Goal: Task Accomplishment & Management: Complete application form

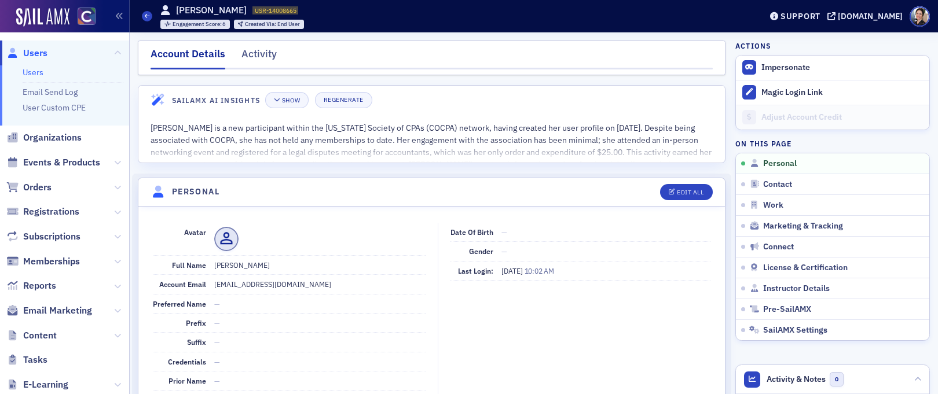
click at [39, 53] on span "Users" at bounding box center [35, 53] width 24 height 13
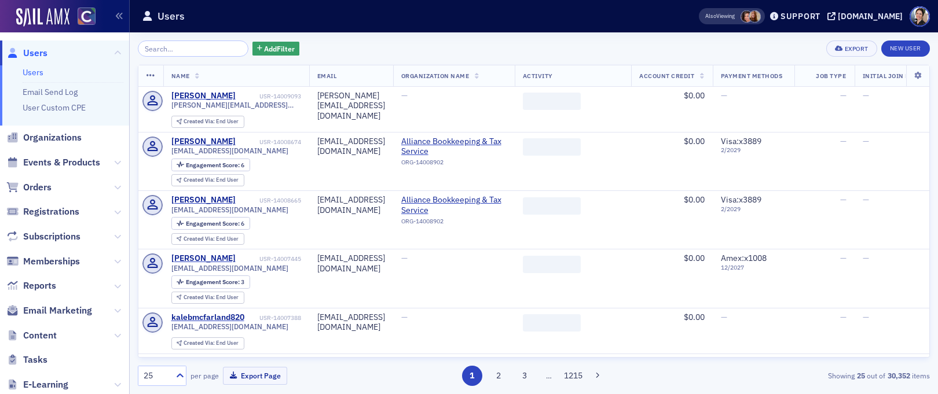
click at [211, 50] on input "search" at bounding box center [193, 49] width 111 height 16
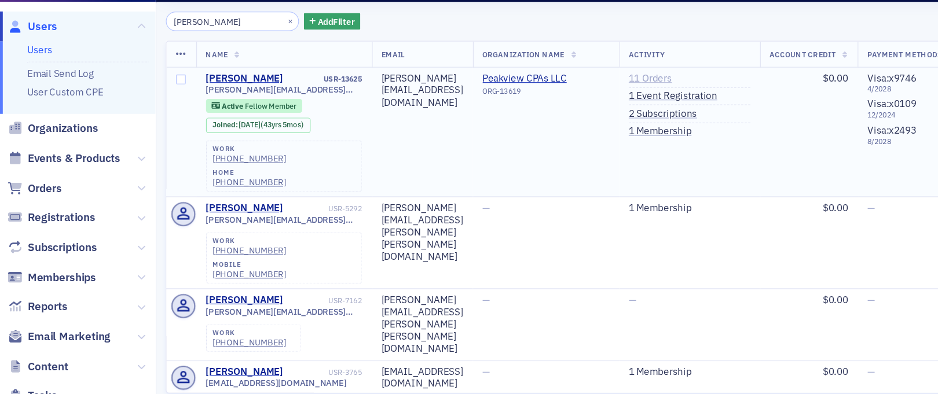
type input "[PERSON_NAME]"
click at [559, 96] on link "11 Orders" at bounding box center [541, 96] width 36 height 10
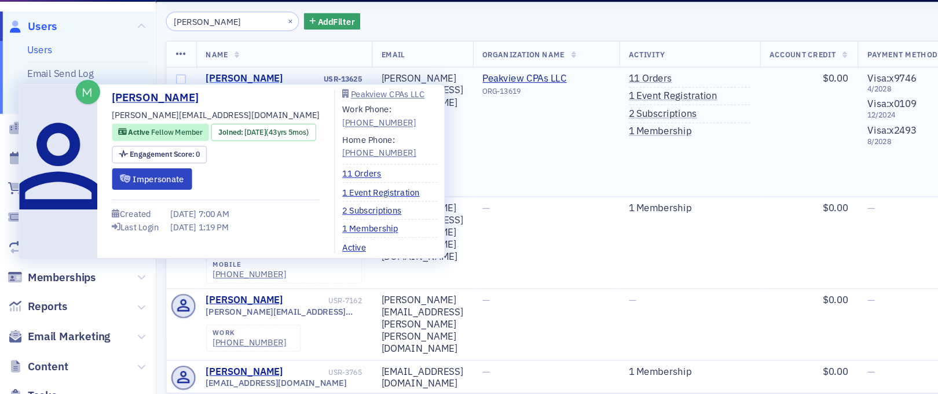
click at [213, 96] on div "[PERSON_NAME]" at bounding box center [203, 96] width 64 height 10
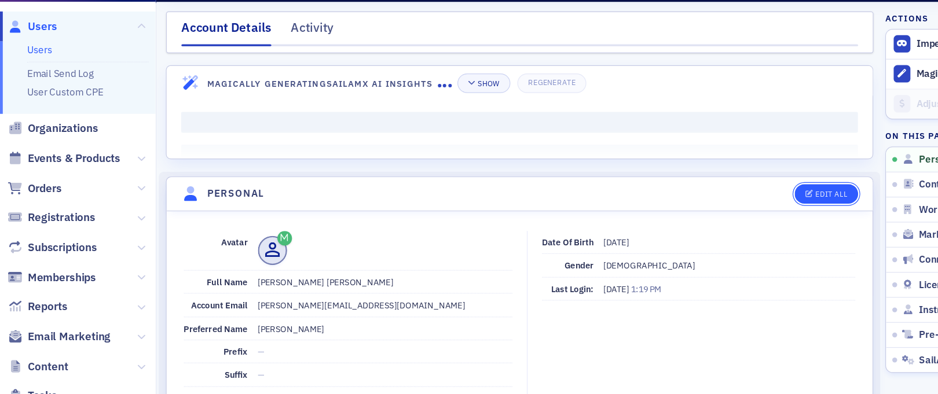
click at [692, 189] on div "Edit All" at bounding box center [690, 192] width 27 height 6
select select "US"
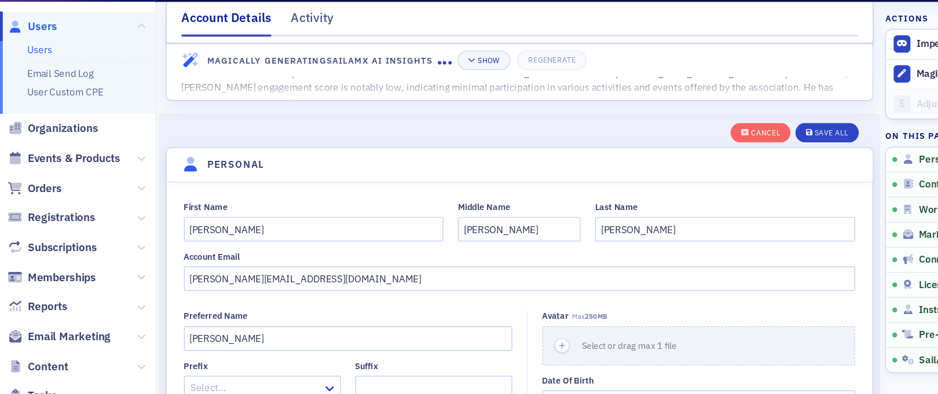
scroll to position [47, 0]
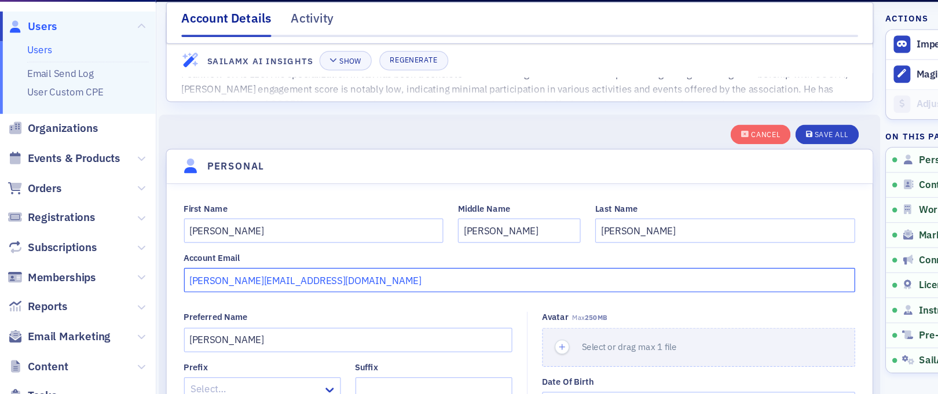
drag, startPoint x: 268, startPoint y: 263, endPoint x: 182, endPoint y: 263, distance: 86.3
click at [182, 263] on input "[PERSON_NAME][EMAIL_ADDRESS][DOMAIN_NAME]" at bounding box center [432, 264] width 558 height 20
click at [190, 263] on input "[PERSON_NAME][EMAIL_ADDRESS][DOMAIN_NAME]" at bounding box center [432, 264] width 558 height 20
type input "[PERSON_NAME][EMAIL_ADDRESS][DOMAIN_NAME]"
click at [698, 141] on div "Save All" at bounding box center [690, 143] width 28 height 6
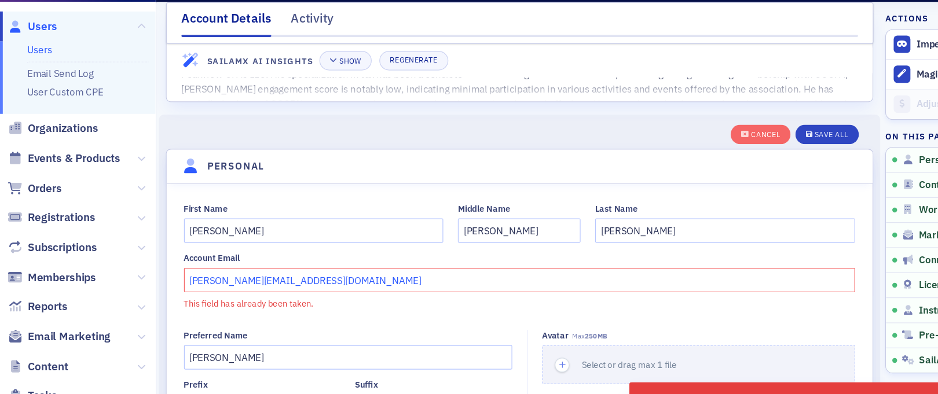
drag, startPoint x: 256, startPoint y: 264, endPoint x: 147, endPoint y: 266, distance: 108.9
click at [147, 266] on div "First Name [PERSON_NAME] Middle Name [PERSON_NAME] Name [PERSON_NAME] Account E…" at bounding box center [431, 244] width 587 height 89
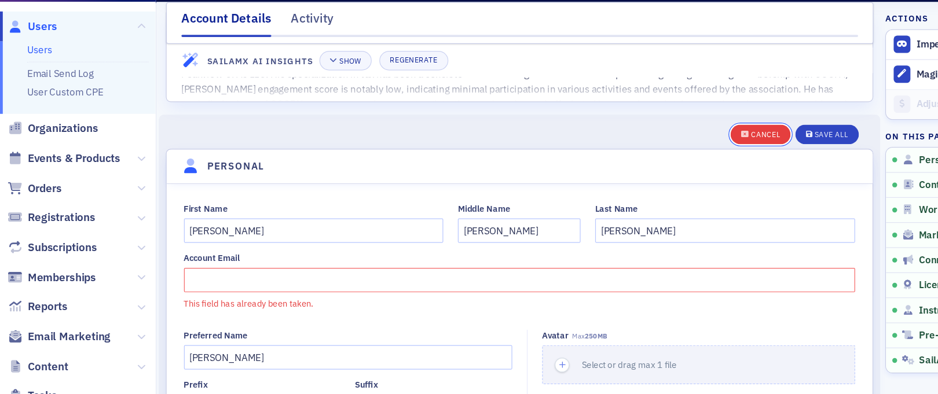
click at [638, 141] on div "Cancel" at bounding box center [636, 143] width 24 height 6
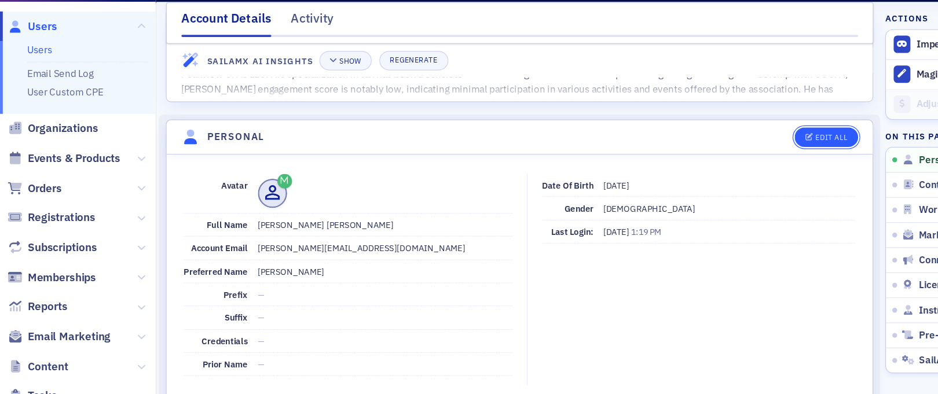
click at [686, 142] on div "Edit All" at bounding box center [690, 145] width 27 height 6
select select "US"
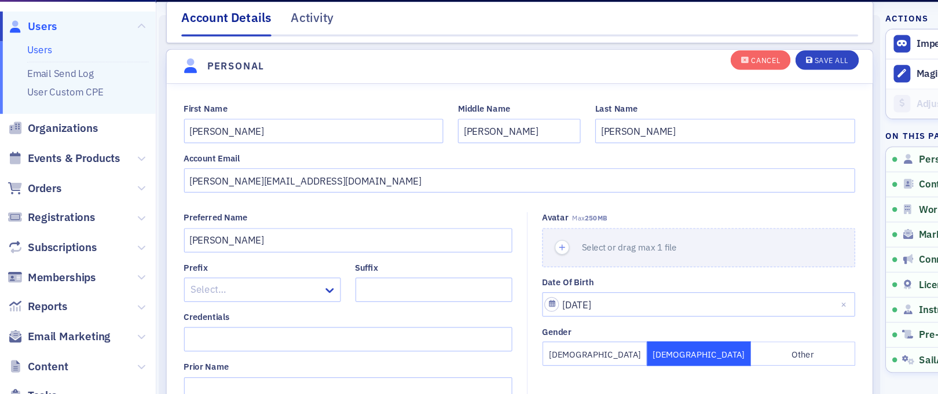
scroll to position [134, 0]
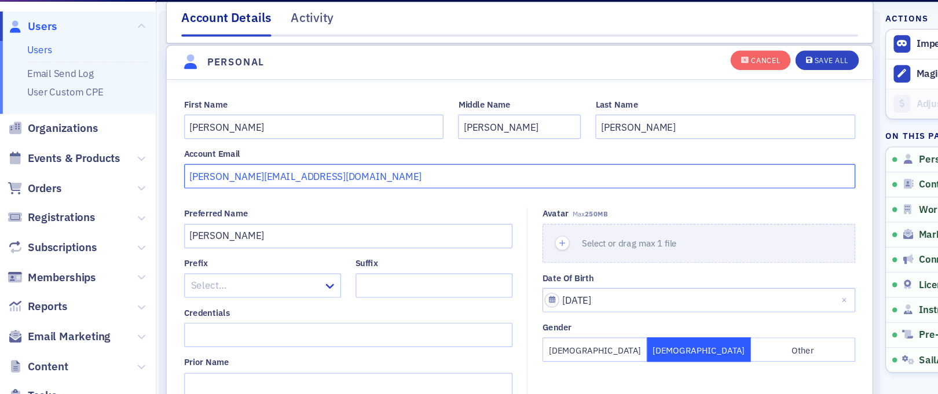
drag, startPoint x: 268, startPoint y: 178, endPoint x: 148, endPoint y: 175, distance: 119.9
click at [148, 175] on div "First Name [PERSON_NAME] Middle Name [PERSON_NAME] Name [PERSON_NAME] Account E…" at bounding box center [431, 151] width 587 height 75
paste input "vollmarcpa"
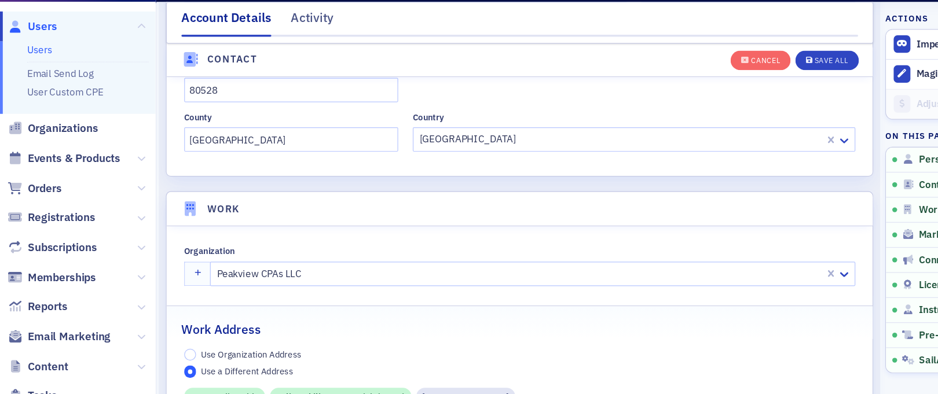
scroll to position [819, 0]
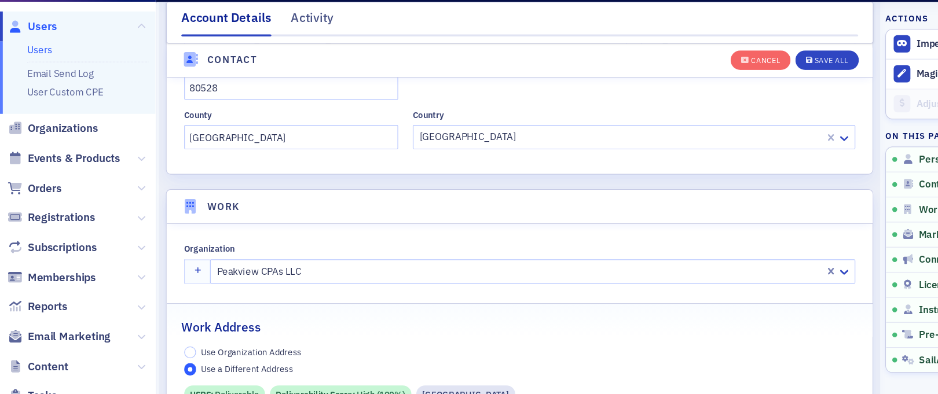
type input "[PERSON_NAME][EMAIL_ADDRESS][DOMAIN_NAME]"
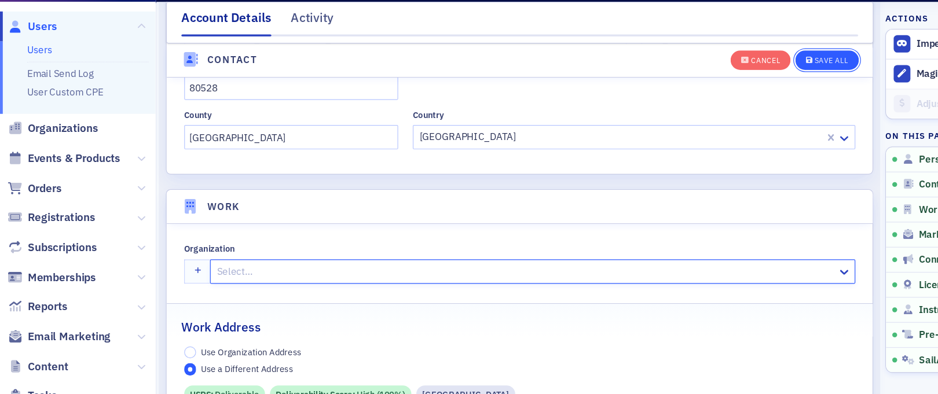
click at [682, 82] on div "Save All" at bounding box center [690, 81] width 28 height 6
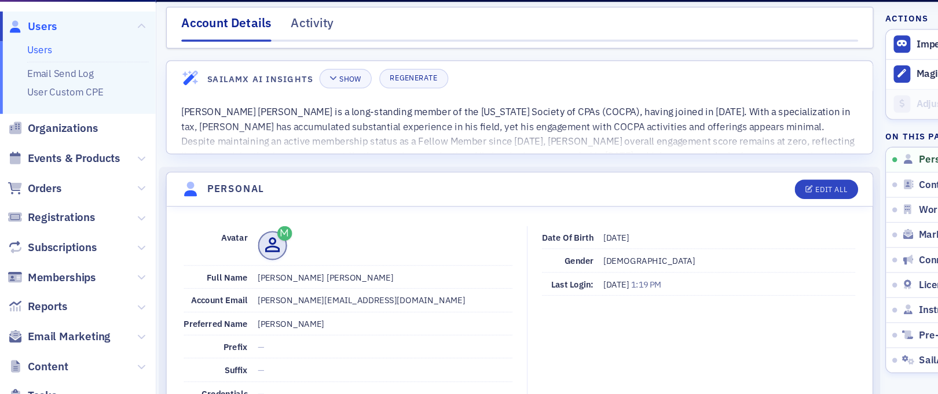
scroll to position [0, 0]
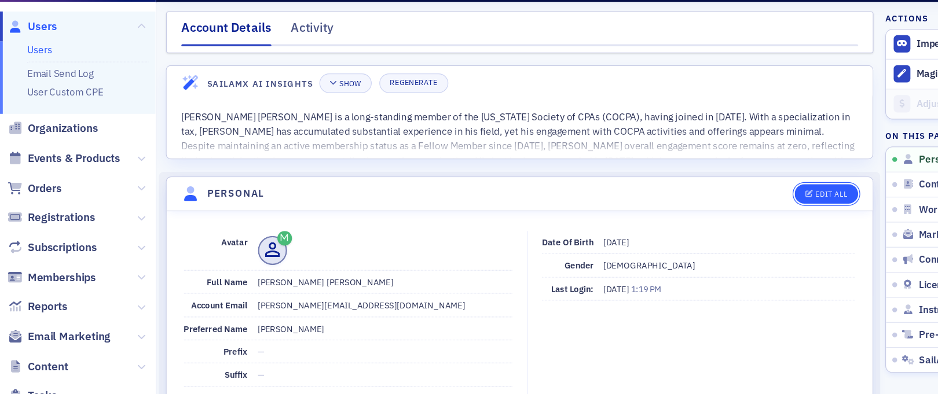
click at [686, 191] on div "Edit All" at bounding box center [690, 192] width 27 height 6
select select "US"
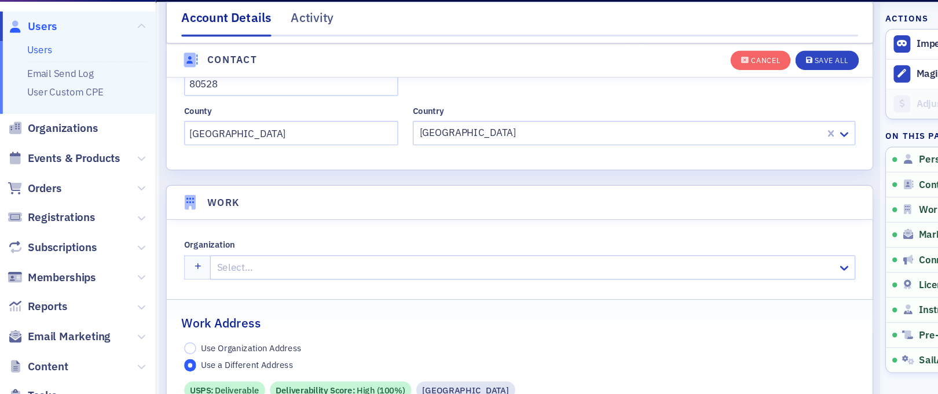
scroll to position [826, 0]
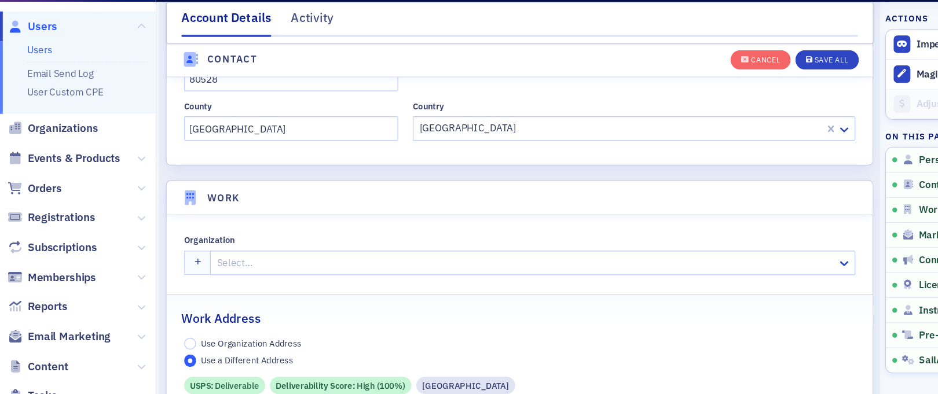
click at [289, 244] on div at bounding box center [436, 249] width 515 height 14
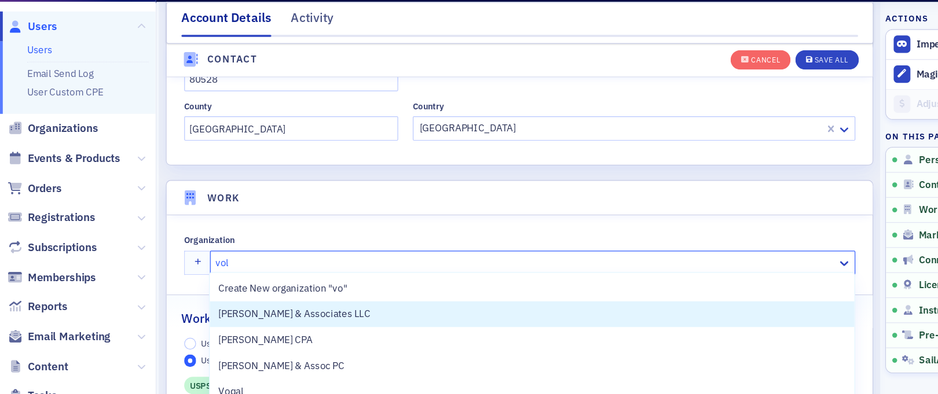
type input "[PERSON_NAME]"
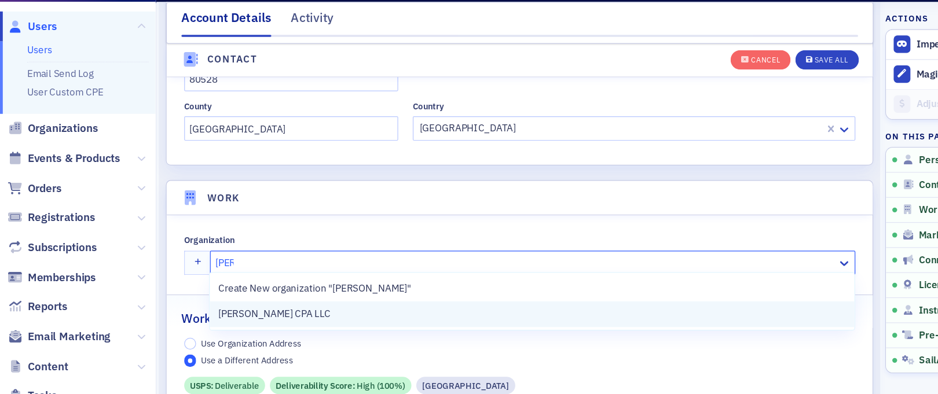
click at [244, 292] on span "[PERSON_NAME] CPA LLC" at bounding box center [233, 292] width 105 height 12
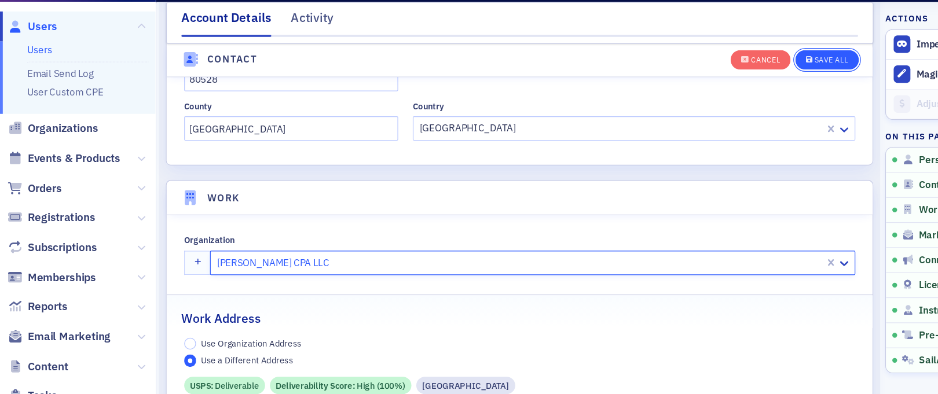
click at [689, 82] on div "Save All" at bounding box center [690, 81] width 28 height 6
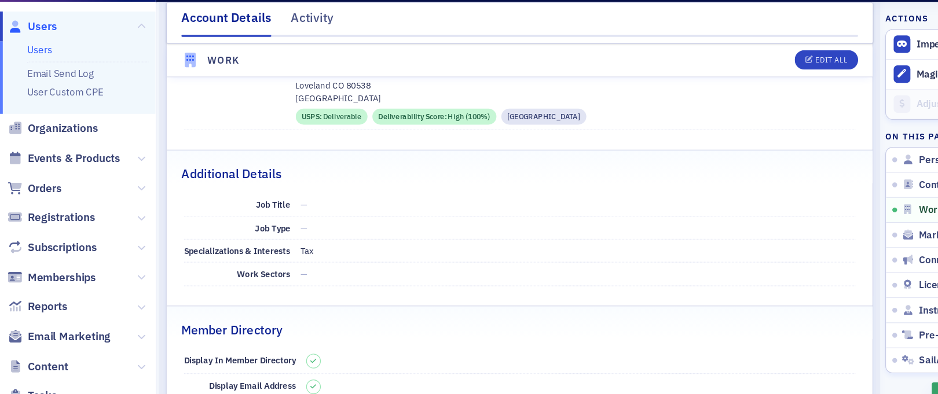
click at [39, 54] on span "Users" at bounding box center [35, 53] width 24 height 13
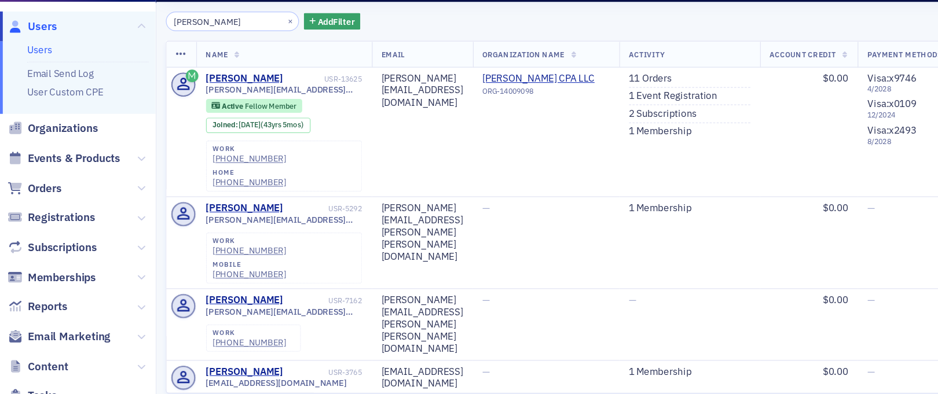
click at [35, 54] on span "Users" at bounding box center [35, 53] width 24 height 13
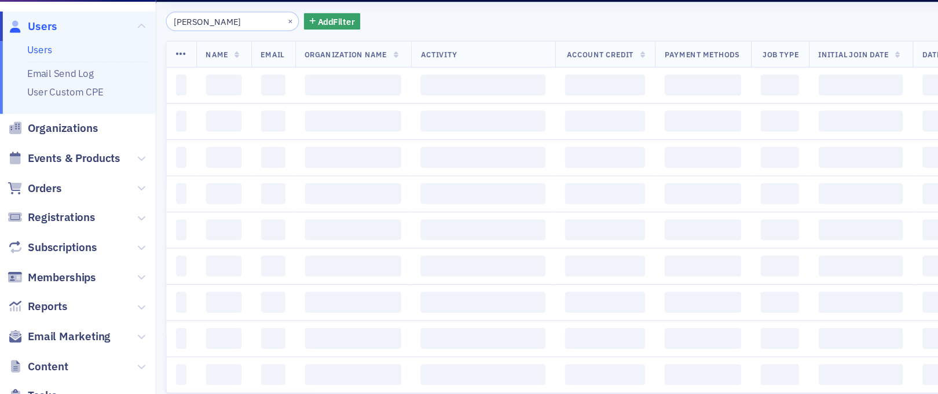
click at [191, 51] on input "[PERSON_NAME]" at bounding box center [193, 49] width 111 height 16
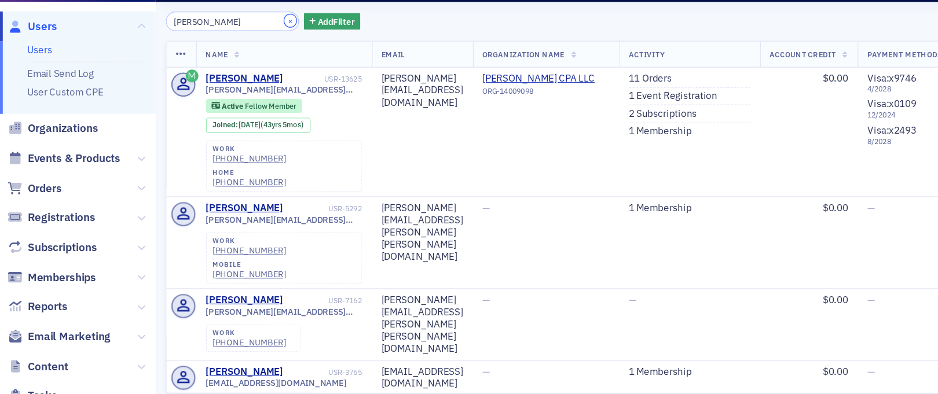
click at [236, 50] on button "×" at bounding box center [241, 48] width 10 height 10
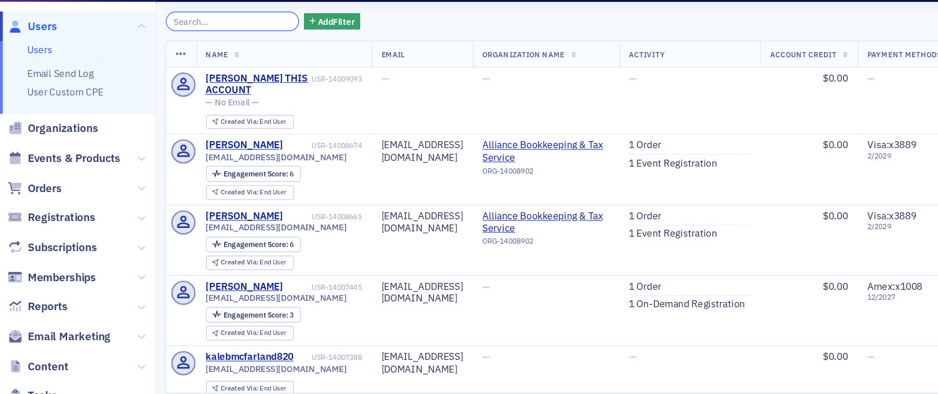
click at [215, 53] on input "search" at bounding box center [193, 49] width 111 height 16
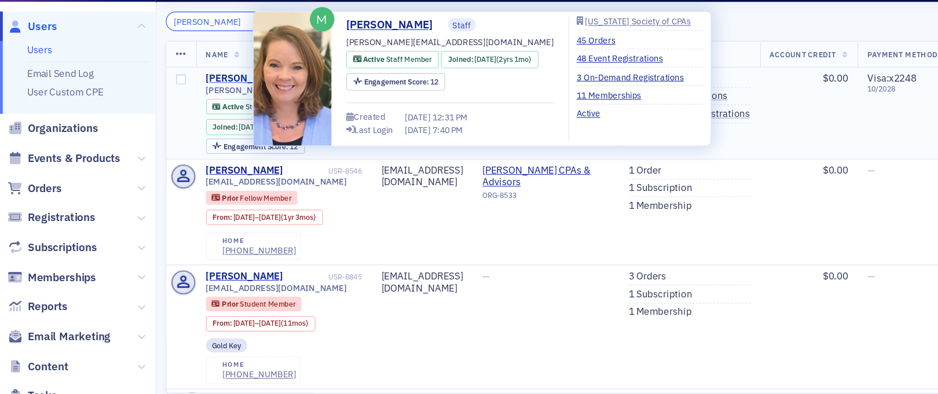
type input "[PERSON_NAME]"
click at [200, 94] on div "[PERSON_NAME]" at bounding box center [203, 96] width 64 height 10
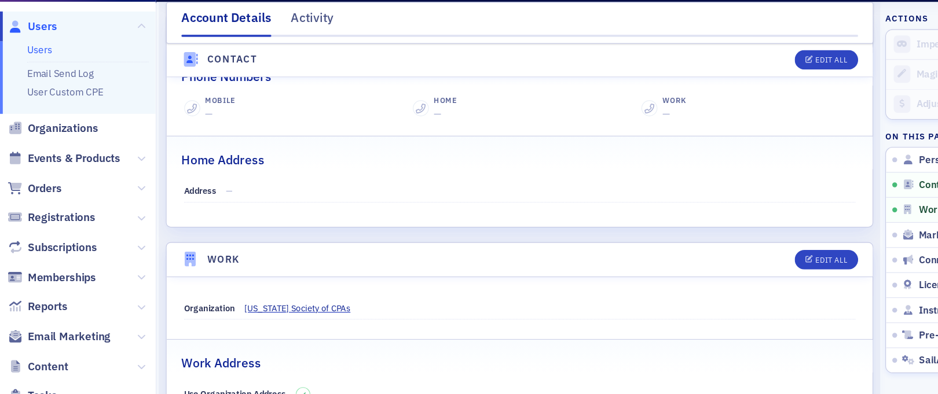
scroll to position [496, 0]
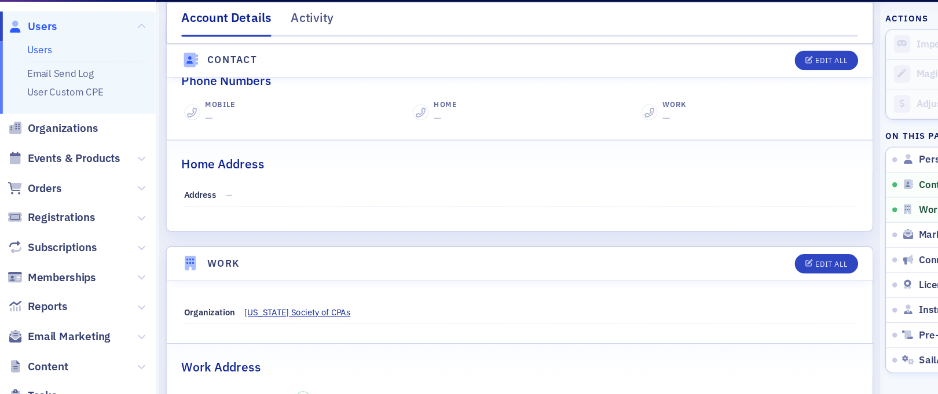
click at [100, 39] on nav "Users Users Email Send Log User Custom CPE Organizations Events & Products Orde…" at bounding box center [65, 213] width 130 height 362
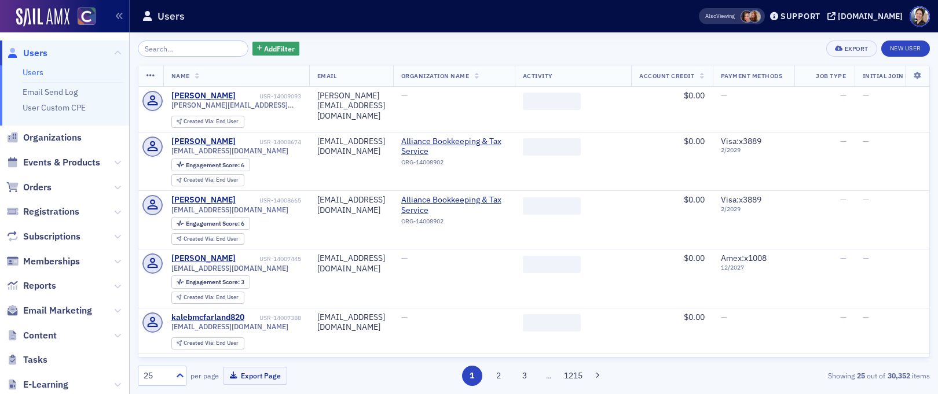
click at [208, 48] on input "search" at bounding box center [193, 49] width 111 height 16
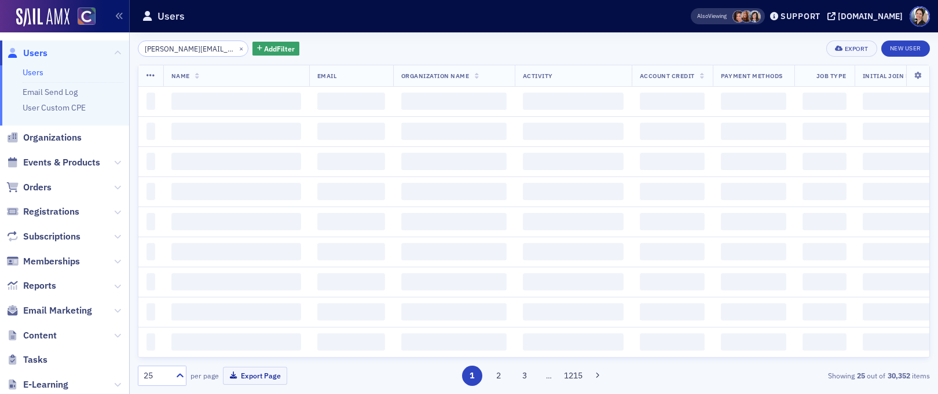
scroll to position [0, 2]
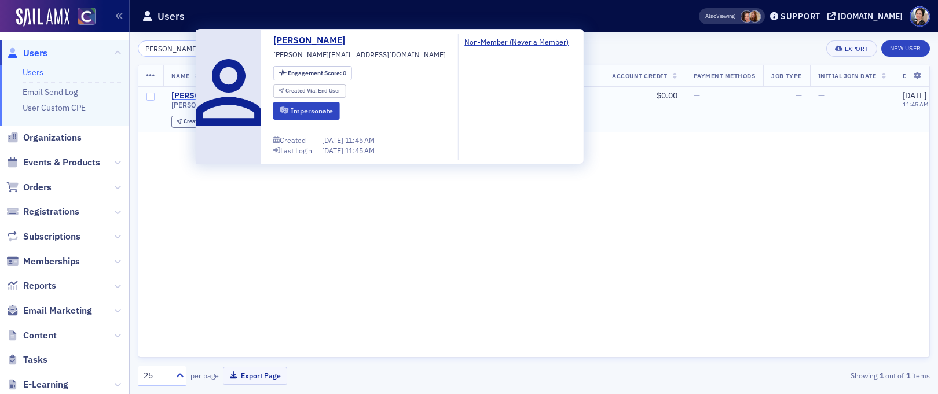
type input "[PERSON_NAME][EMAIL_ADDRESS][DOMAIN_NAME]"
click at [187, 92] on div "[PERSON_NAME]" at bounding box center [203, 96] width 64 height 10
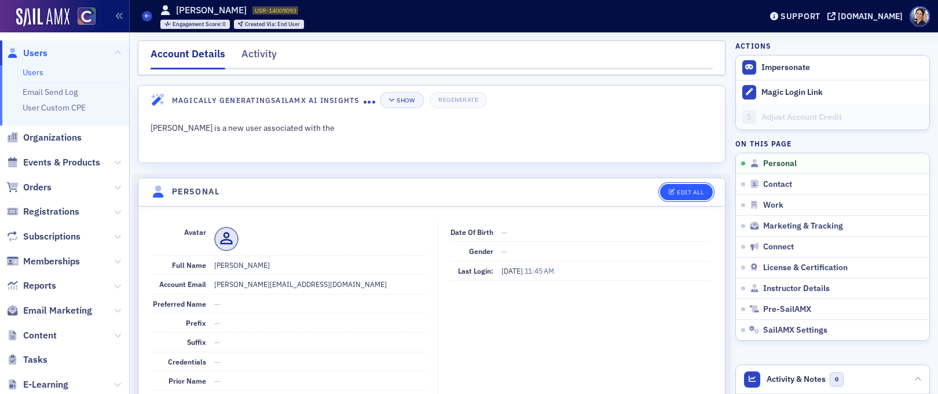
click at [698, 191] on div "Edit All" at bounding box center [690, 192] width 27 height 6
select select "US"
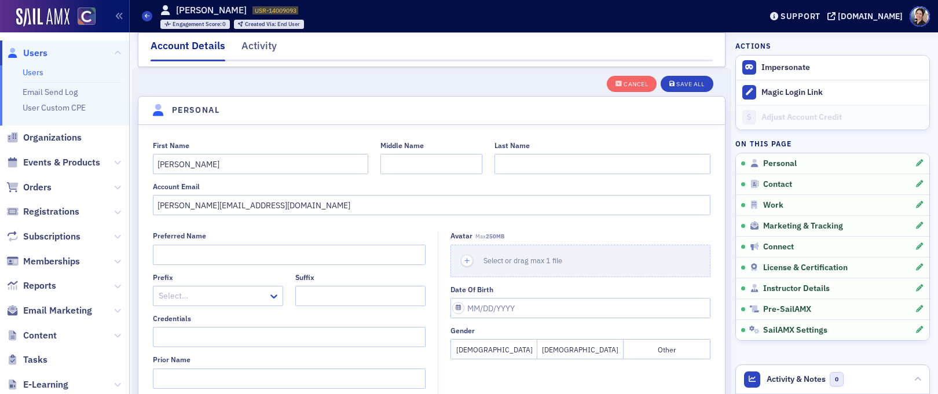
scroll to position [134, 0]
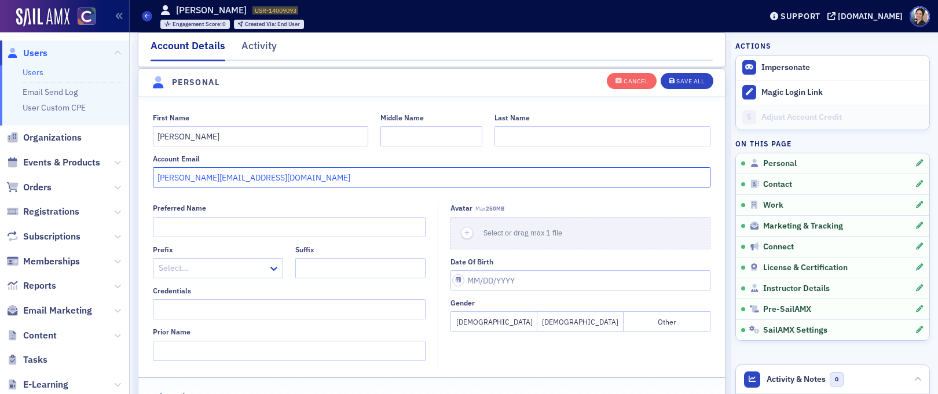
drag, startPoint x: 276, startPoint y: 177, endPoint x: 142, endPoint y: 172, distance: 133.9
click at [142, 172] on div "First Name martin Middle Name Last Name Account Email martin@vollmarcpa.com" at bounding box center [431, 151] width 587 height 75
click at [509, 136] on input "Last Name" at bounding box center [603, 136] width 216 height 20
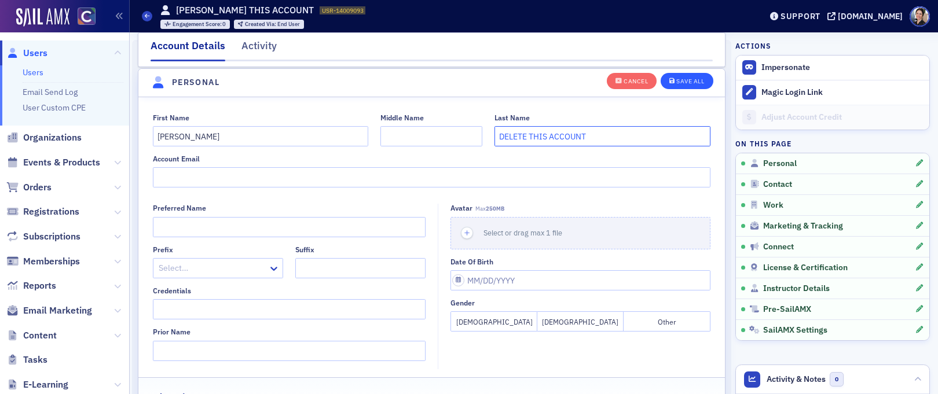
type input "DELETE THIS ACCOUNT"
click at [688, 85] on button "Save All" at bounding box center [687, 80] width 52 height 16
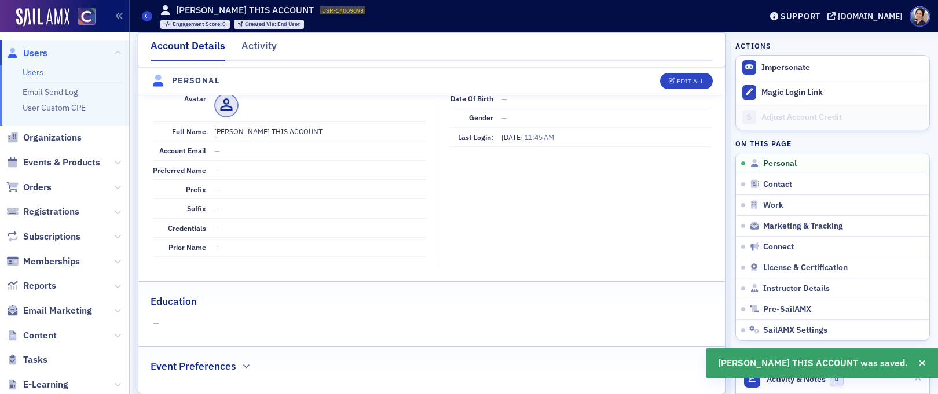
click at [45, 53] on span "Users" at bounding box center [35, 53] width 24 height 13
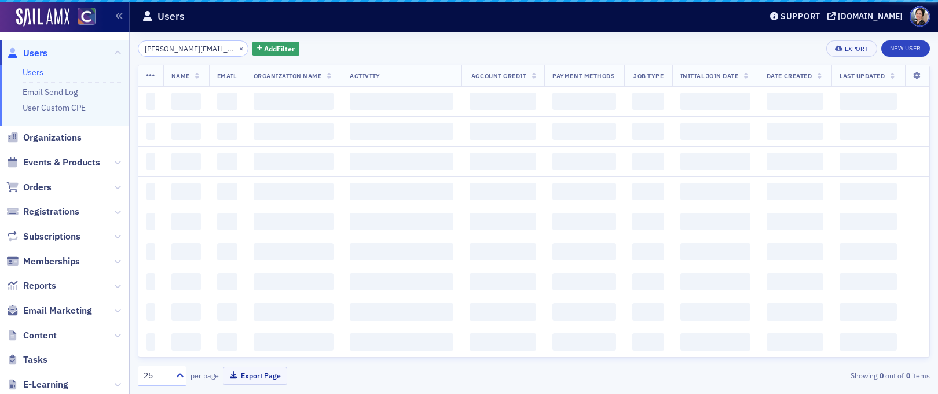
scroll to position [0, 2]
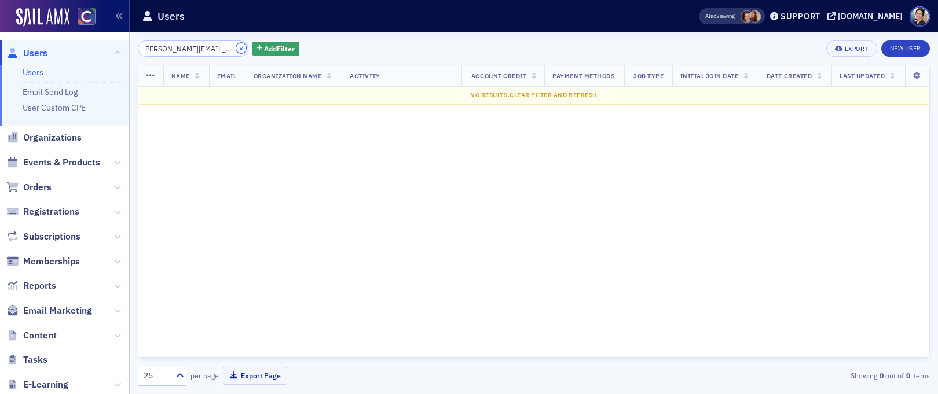
click at [236, 46] on button "×" at bounding box center [241, 48] width 10 height 10
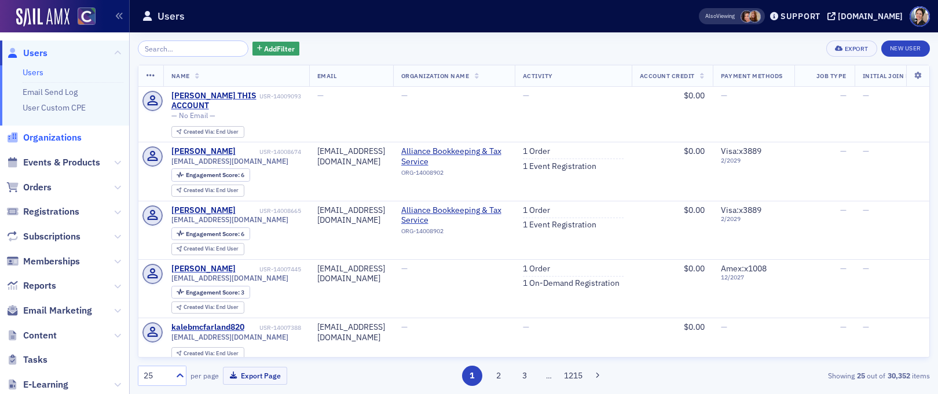
click at [39, 143] on span "Organizations" at bounding box center [52, 137] width 58 height 13
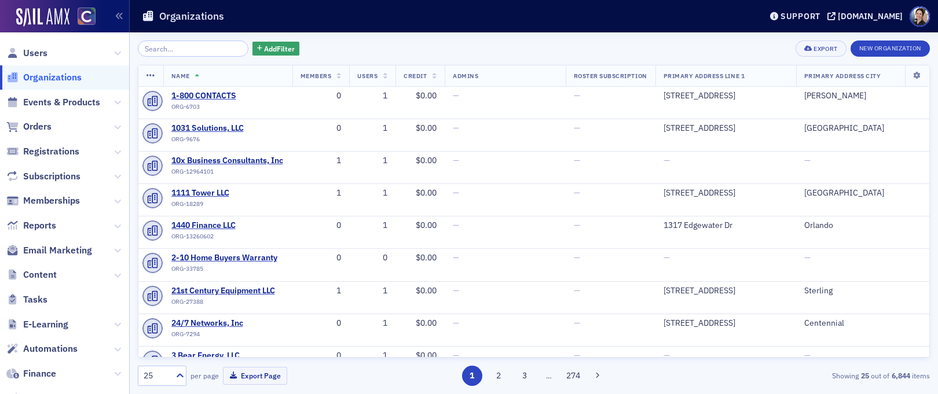
click at [196, 51] on input "search" at bounding box center [193, 49] width 111 height 16
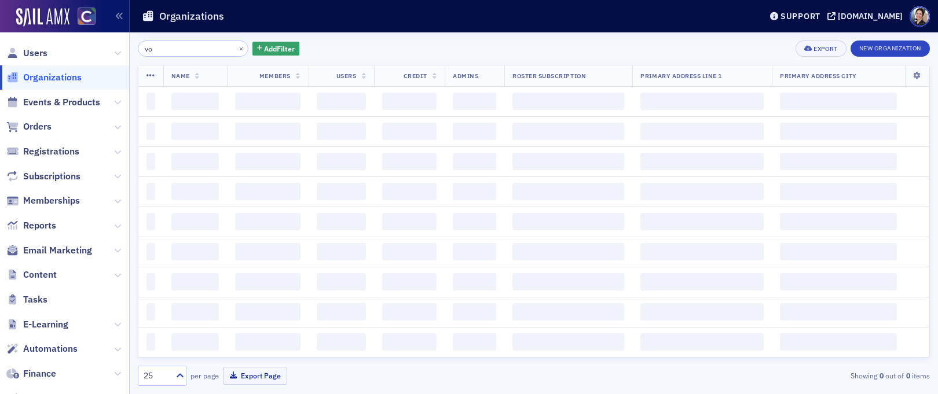
type input "v"
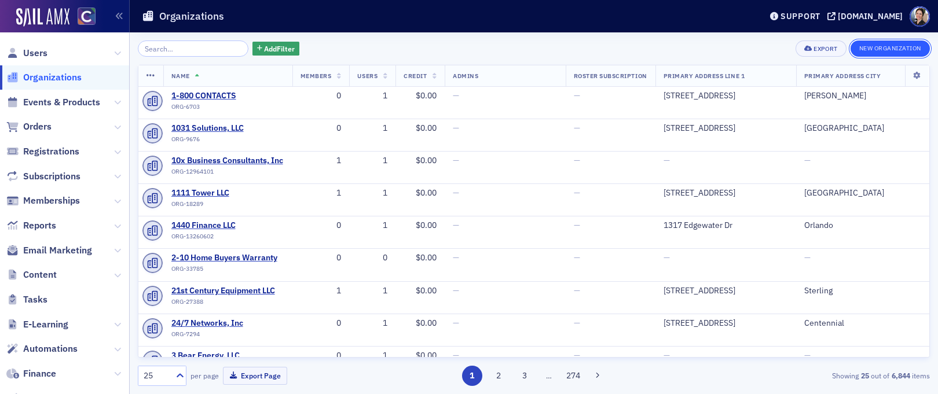
click at [908, 47] on button "New Organization" at bounding box center [890, 49] width 79 height 16
select select "US"
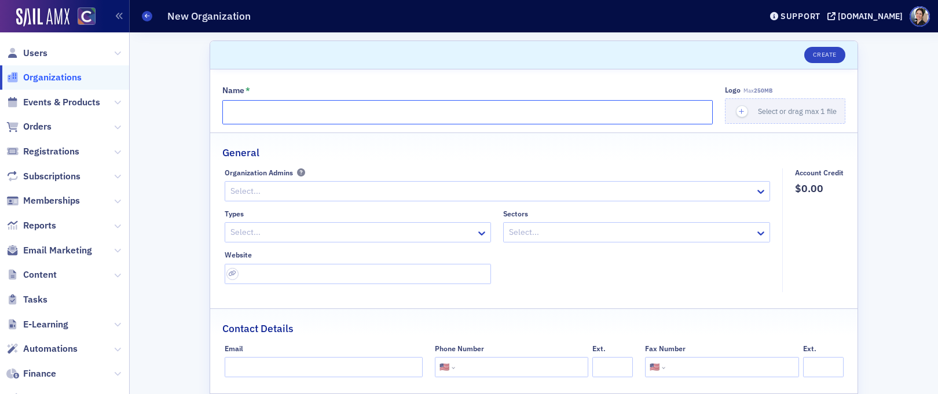
click at [250, 114] on input "Name *" at bounding box center [467, 112] width 491 height 24
click at [293, 111] on input "Vollmar CPA" at bounding box center [467, 112] width 491 height 24
type input "[PERSON_NAME] CPA LLC"
click at [828, 55] on button "Create" at bounding box center [824, 55] width 41 height 16
select select "US"
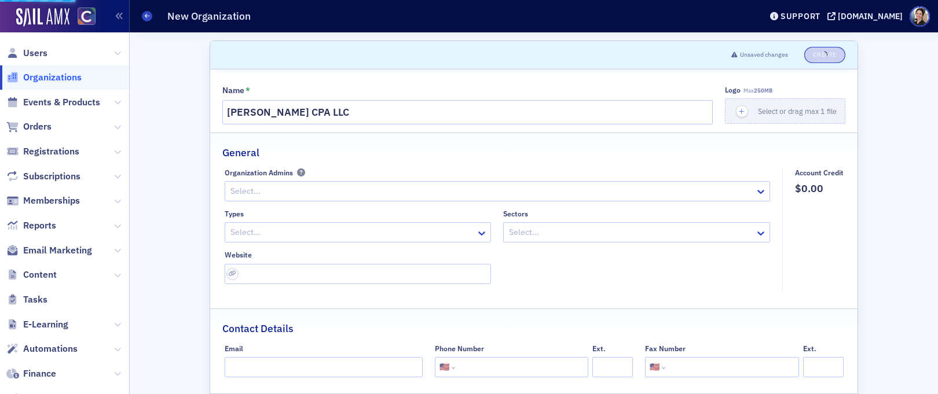
select select "US"
